Goal: Transaction & Acquisition: Purchase product/service

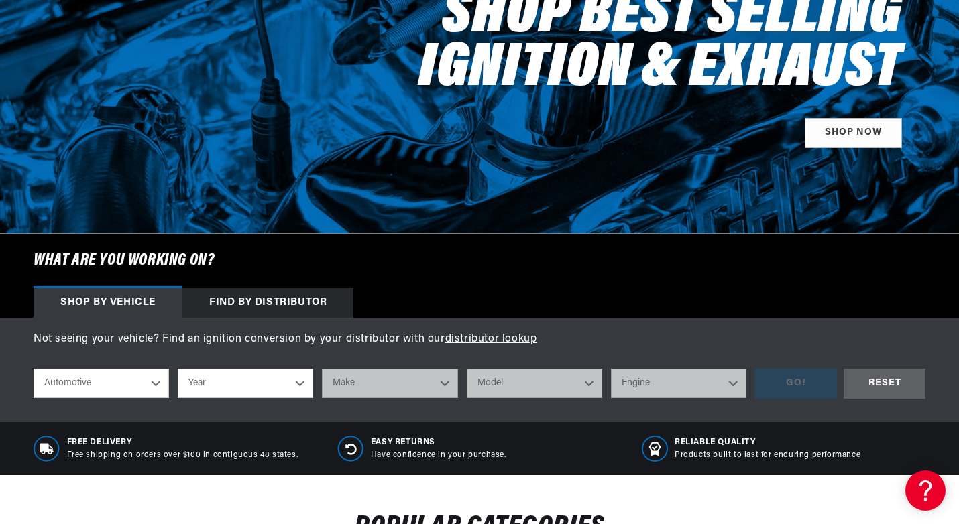
scroll to position [268, 0]
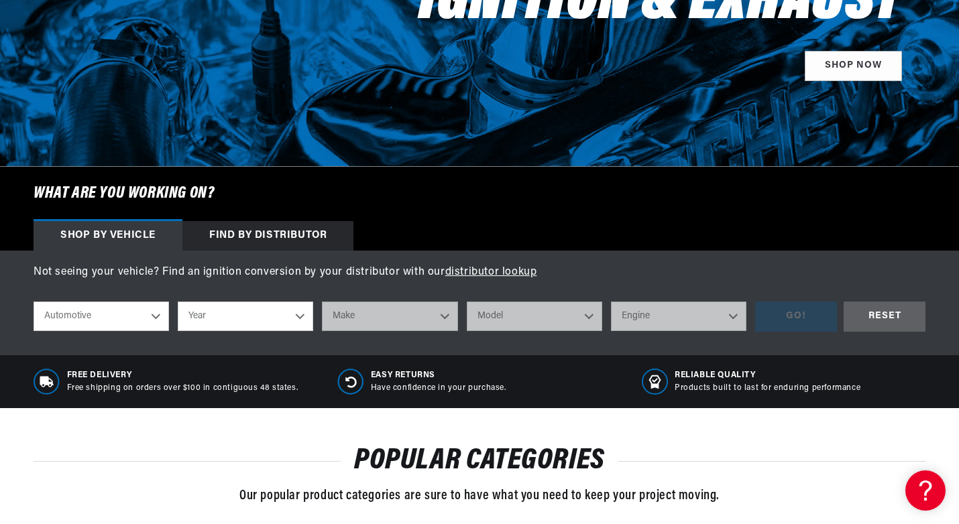
click at [156, 314] on select "Automotive Agricultural Industrial Marine Motorcycle" at bounding box center [101, 317] width 135 height 30
click at [34, 302] on select "Automotive Agricultural Industrial Marine Motorcycle" at bounding box center [101, 317] width 135 height 30
select select "Agricultural"
click at [303, 317] on select "Year 1970 1965 1964 1960 1959 1958 1957 1939 1938 1937" at bounding box center [245, 317] width 135 height 30
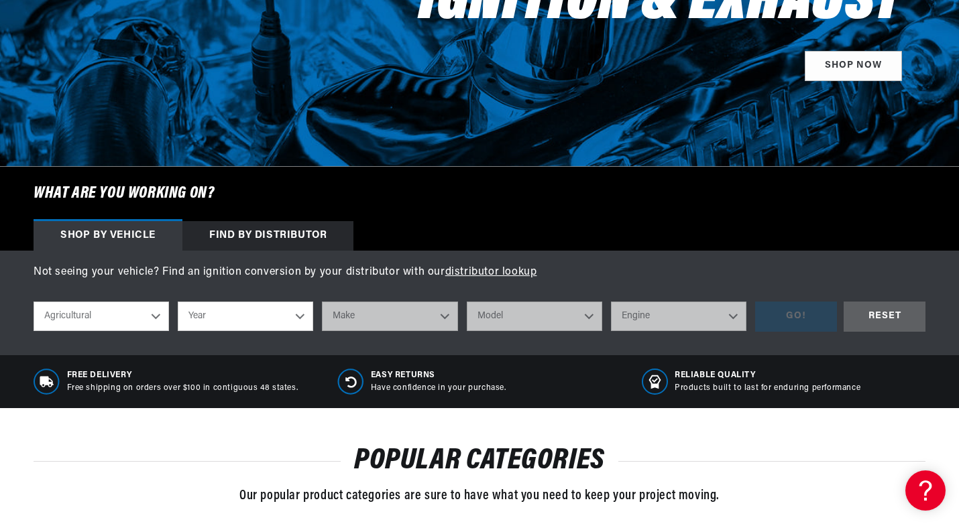
scroll to position [0, 0]
select select "1960"
click at [178, 302] on select "Year 1970 1965 1964 1960 1959 1958 1957 1939 1938 1937" at bounding box center [245, 317] width 135 height 30
click at [445, 318] on select "Make John Bean" at bounding box center [389, 317] width 135 height 30
click at [209, 370] on span "Free Delivery" at bounding box center [182, 375] width 231 height 11
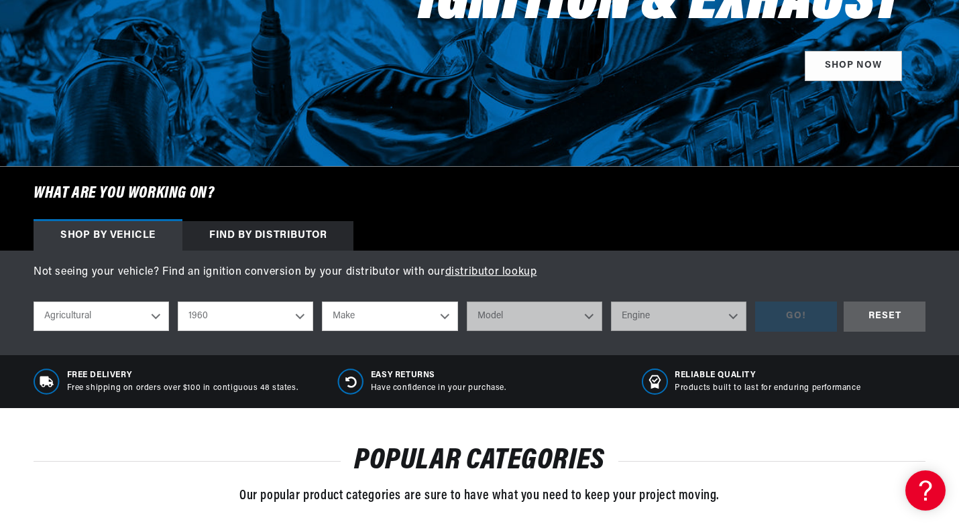
click at [297, 318] on select "1970 1965 1964 1960 1959 1958 1957 1939 1938 1937" at bounding box center [245, 317] width 135 height 30
click at [178, 302] on select "1970 1965 1964 1960 1959 1958 1957 1939 1938 1937" at bounding box center [245, 317] width 135 height 30
select select "1964"
click at [436, 318] on select "Make Oliver" at bounding box center [389, 317] width 135 height 30
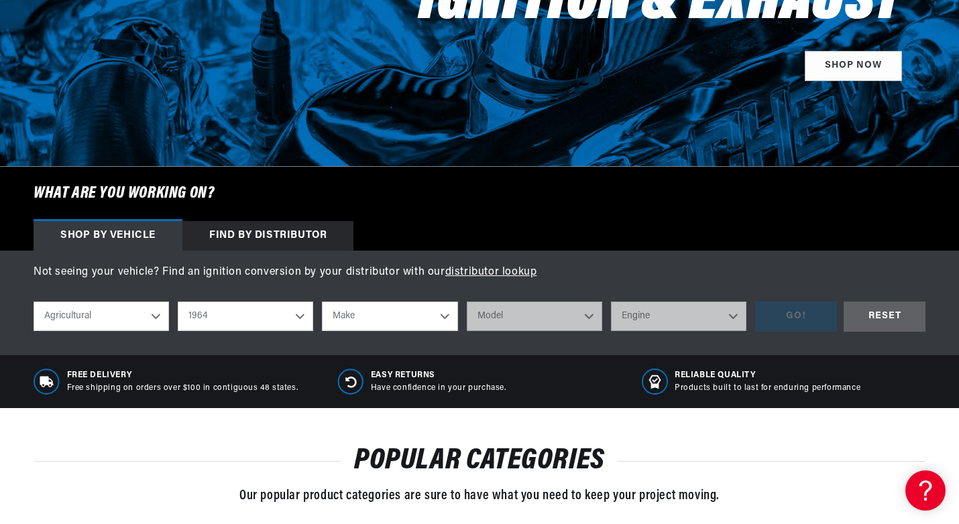
click at [504, 352] on div "Not seeing your vehicle? Find an ignition conversion by your distributor with o…" at bounding box center [479, 303] width 959 height 105
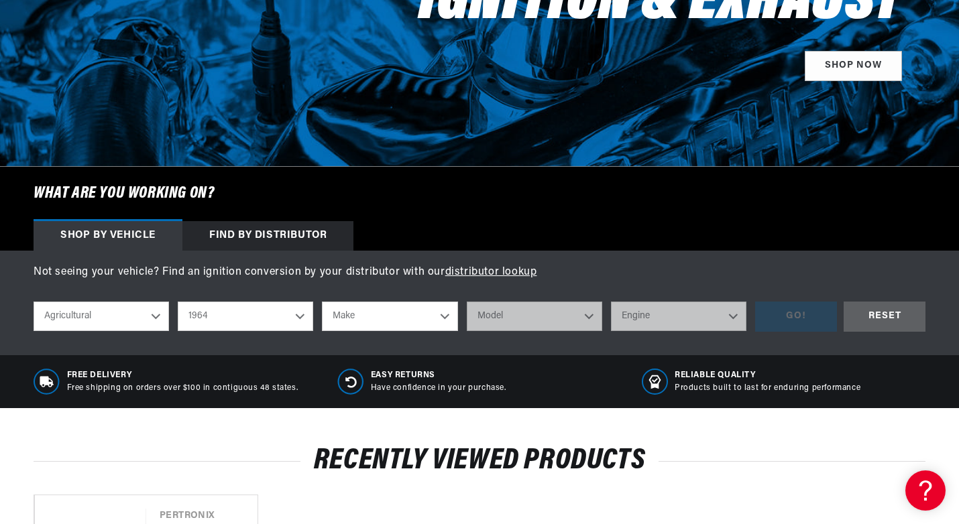
click at [159, 308] on select "Automotive Agricultural Industrial Marine Motorcycle" at bounding box center [101, 317] width 135 height 30
click at [34, 302] on select "Automotive Agricultural Industrial Marine Motorcycle" at bounding box center [101, 317] width 135 height 30
select select "Industrial"
click at [306, 315] on select "1990 1986 1984 1983 1982 1981 1980 1979 1978 1977 1976 1975 1974 1973 1972 1971…" at bounding box center [245, 317] width 135 height 30
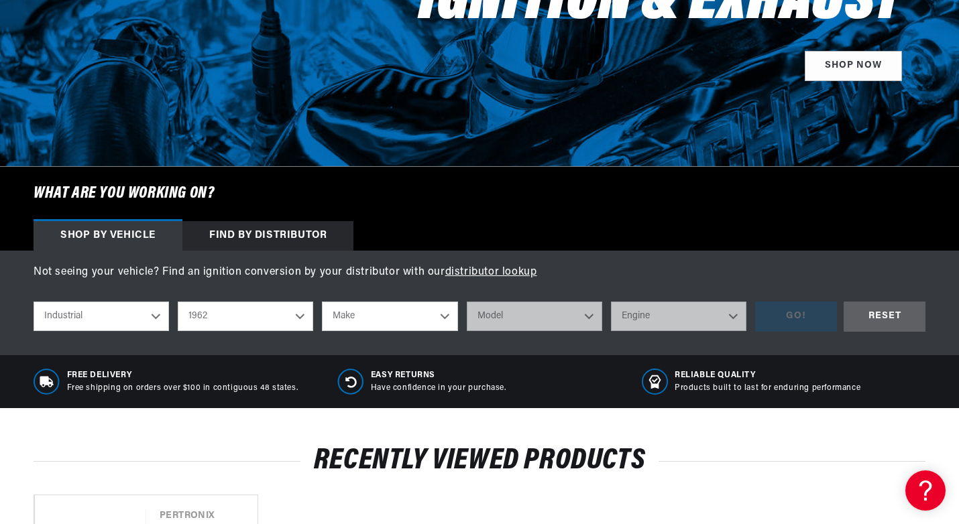
click at [178, 302] on select "1990 1986 1984 1983 1982 1981 1980 1979 1978 1977 1976 1975 1974 1973 1972 1971…" at bounding box center [245, 317] width 135 height 30
click at [436, 310] on select "Make Dodge Hyster John Deere Lincoln Welders Minneapolis-Moline Towmotor" at bounding box center [389, 317] width 135 height 30
click at [527, 370] on div "Easy Returns Have confidence in your purchase." at bounding box center [479, 382] width 284 height 27
click at [305, 307] on select "1990 1986 1984 1983 1982 1981 1980 1979 1978 1977 1976 1975 1974 1973 1972 1971…" at bounding box center [245, 317] width 135 height 30
click at [178, 302] on select "1990 1986 1984 1983 1982 1981 1980 1979 1978 1977 1976 1975 1974 1973 1972 1971…" at bounding box center [245, 317] width 135 height 30
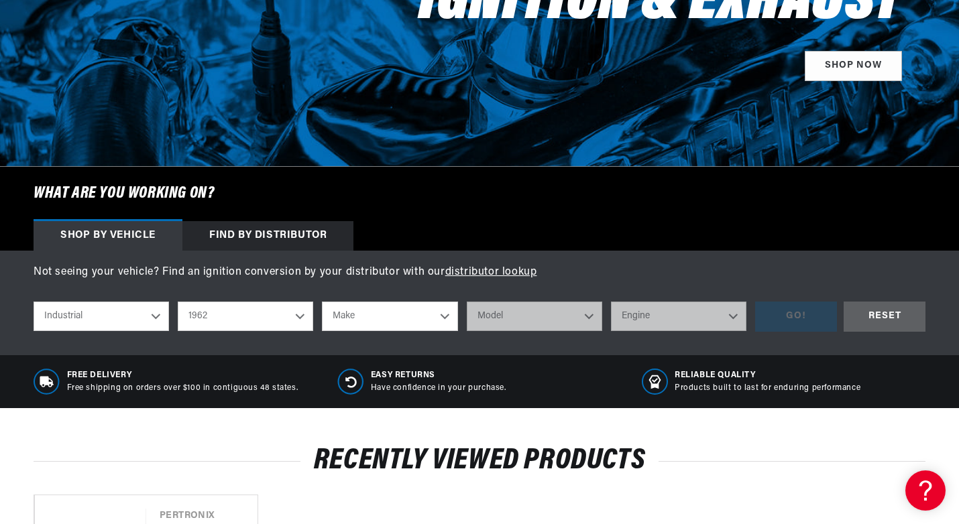
select select "1966"
click at [439, 311] on select "Make Clark Massey Ferguson Minneapolis-Moline Reo Towmotor White" at bounding box center [389, 317] width 135 height 30
select select "Massey-Ferguson"
click at [322, 302] on select "Make Clark Massey Ferguson Minneapolis-Moline Reo Towmotor White" at bounding box center [389, 317] width 135 height 30
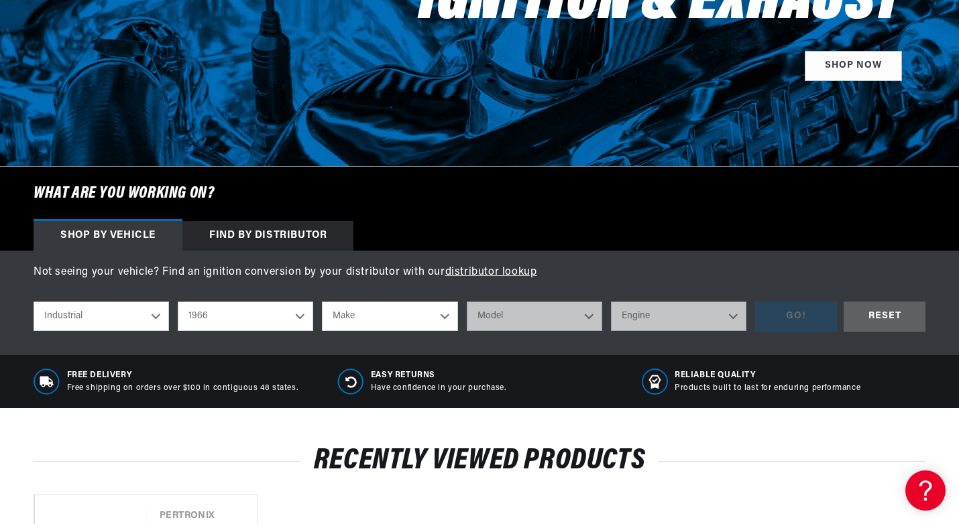
select select "Massey-Ferguson"
click at [587, 308] on select "Model 304 356 2135 2200 2500 3165 MF-302" at bounding box center [534, 317] width 135 height 30
click at [446, 318] on select "Clark Massey Ferguson Minneapolis-Moline Reo Towmotor White" at bounding box center [389, 317] width 135 height 30
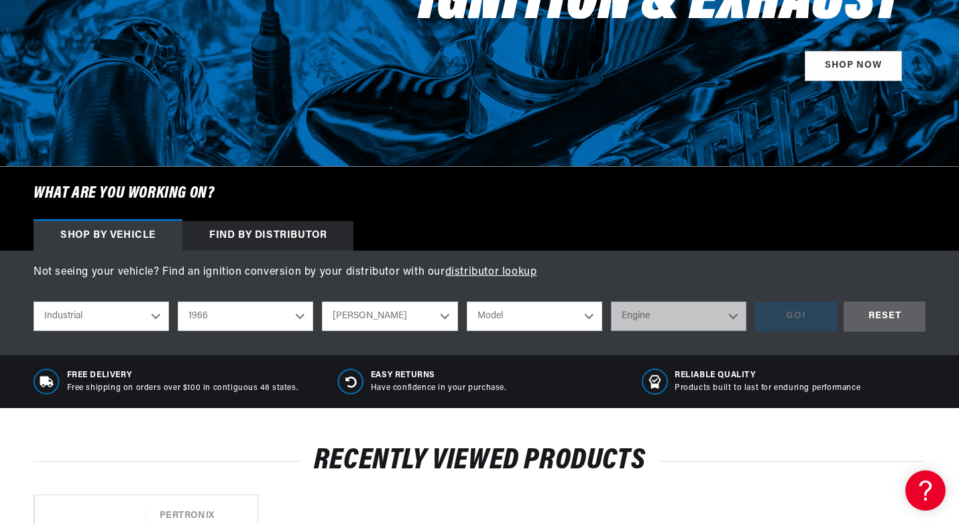
click at [160, 311] on select "Automotive Agricultural Industrial Marine Motorcycle" at bounding box center [101, 317] width 135 height 30
click at [34, 302] on select "Automotive Agricultural Industrial Marine Motorcycle" at bounding box center [101, 317] width 135 height 30
select select "Agricultural"
select select "Year"
select select "Make"
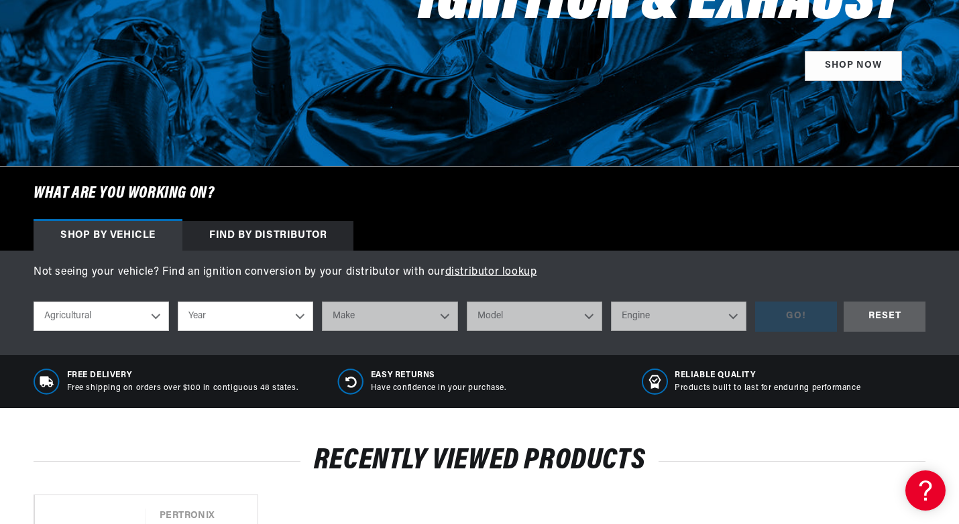
click at [307, 314] on select "Year 1970 1965 1964 1960 1959 1958 1957 1939 1938 1937" at bounding box center [245, 317] width 135 height 30
select select "1957"
click at [178, 302] on select "Year 1970 1965 1964 1960 1959 1958 1957 1939 1938 1937" at bounding box center [245, 317] width 135 height 30
select select "1957"
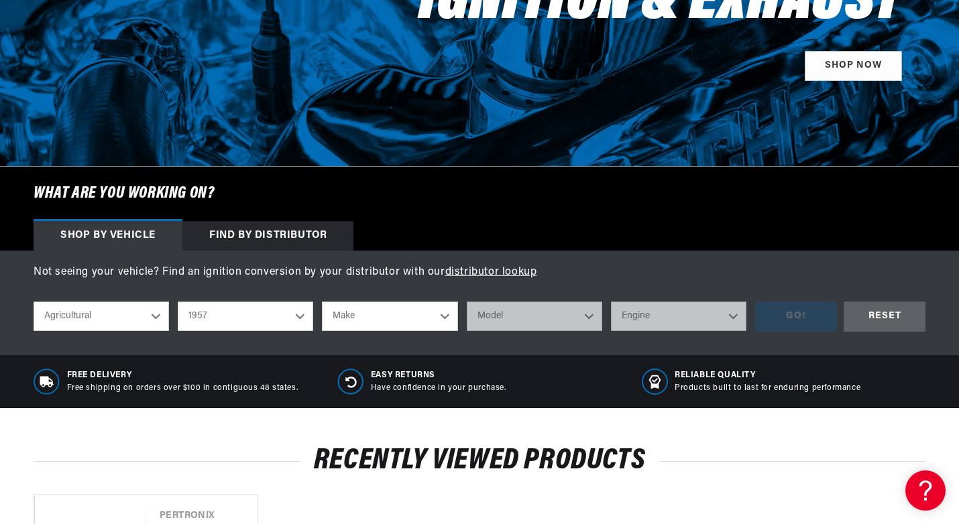
click at [438, 312] on select "Make John Bean" at bounding box center [389, 317] width 135 height 30
click at [516, 343] on div "Not seeing your vehicle? Find an ignition conversion by your distributor with o…" at bounding box center [479, 303] width 959 height 105
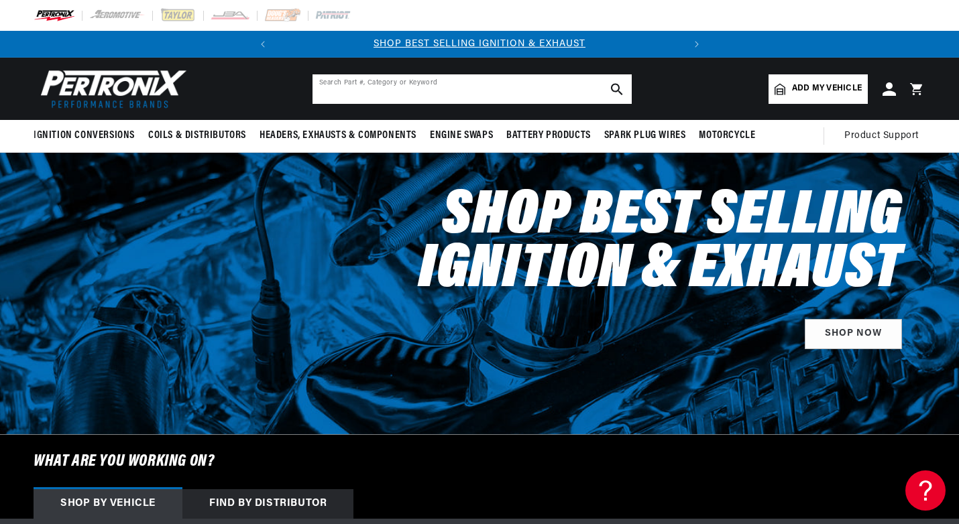
click at [402, 86] on input "text" at bounding box center [471, 89] width 319 height 30
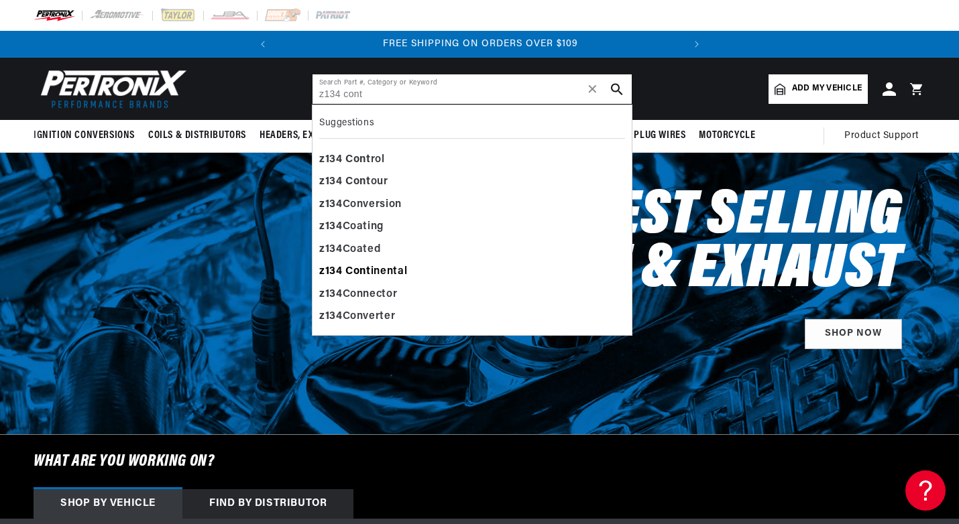
type input "z134 cont"
click at [404, 266] on div "z134 Cont inental" at bounding box center [472, 272] width 306 height 23
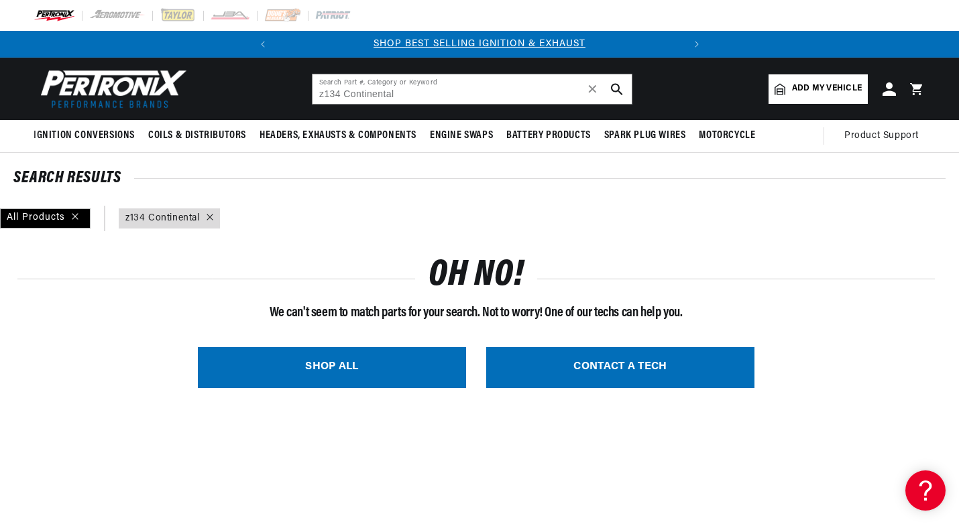
click at [211, 217] on icon at bounding box center [210, 217] width 7 height 7
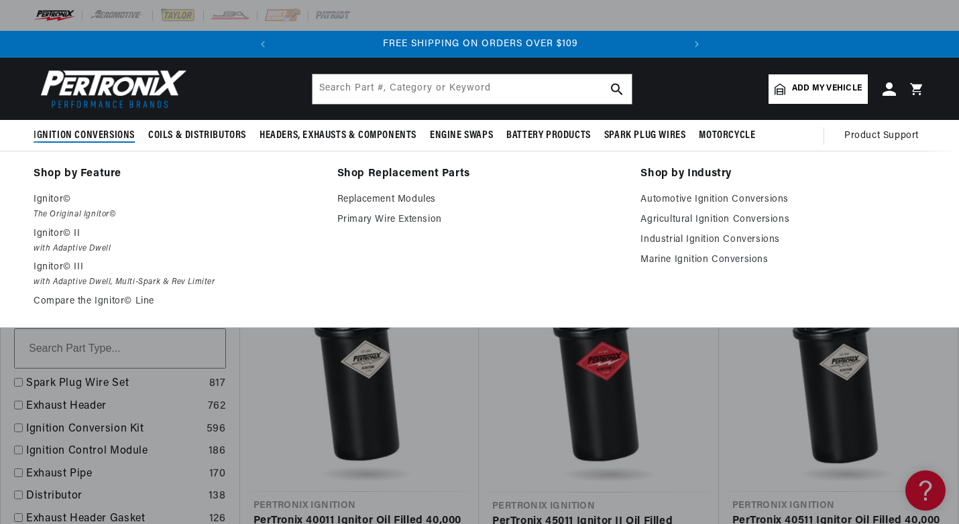
click at [117, 134] on span "Ignition Conversions" at bounding box center [84, 136] width 101 height 14
click at [55, 200] on p "Ignitor©" at bounding box center [176, 200] width 285 height 16
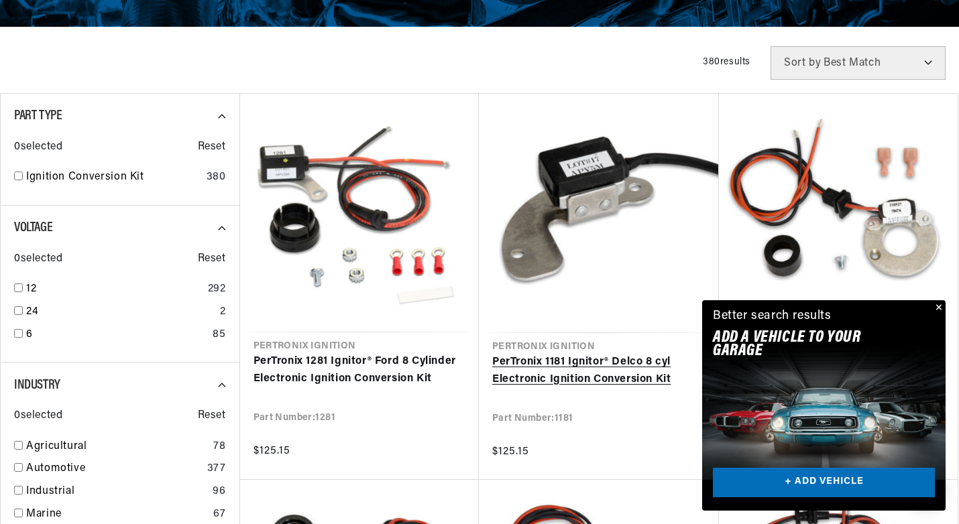
scroll to position [335, 0]
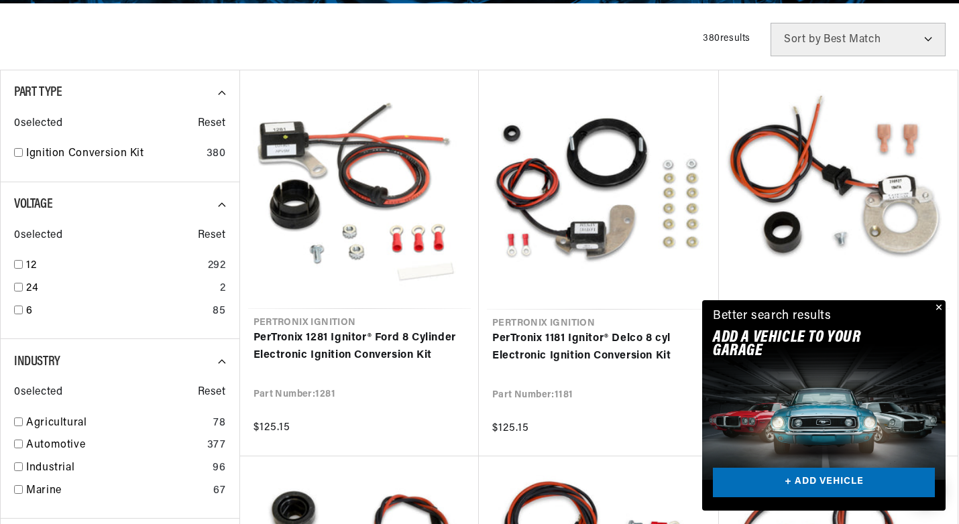
click at [941, 305] on button "Close" at bounding box center [937, 308] width 16 height 16
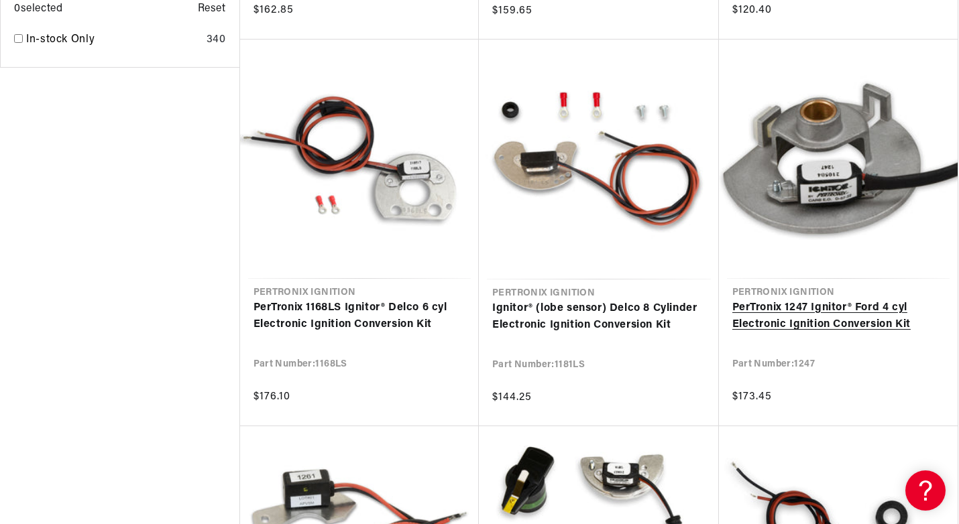
scroll to position [1140, 0]
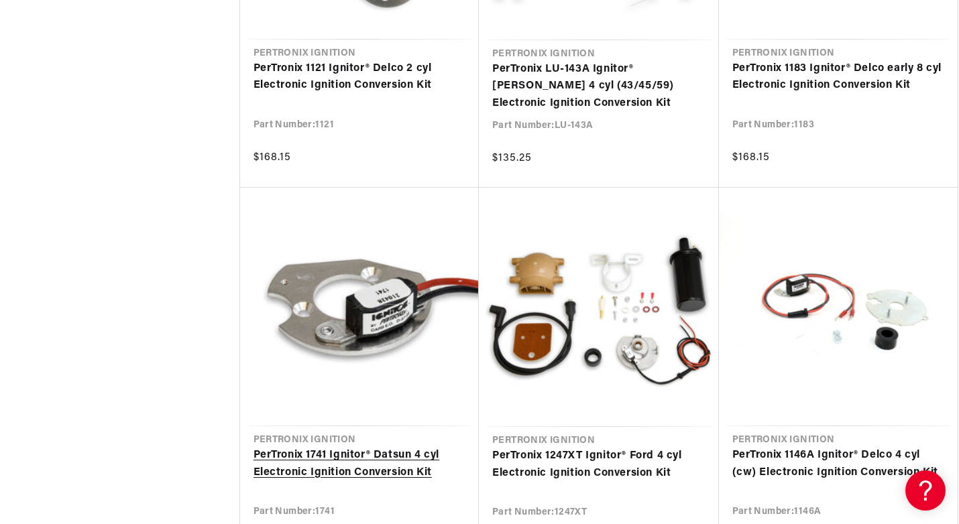
scroll to position [2950, 0]
